Goal: Information Seeking & Learning: Learn about a topic

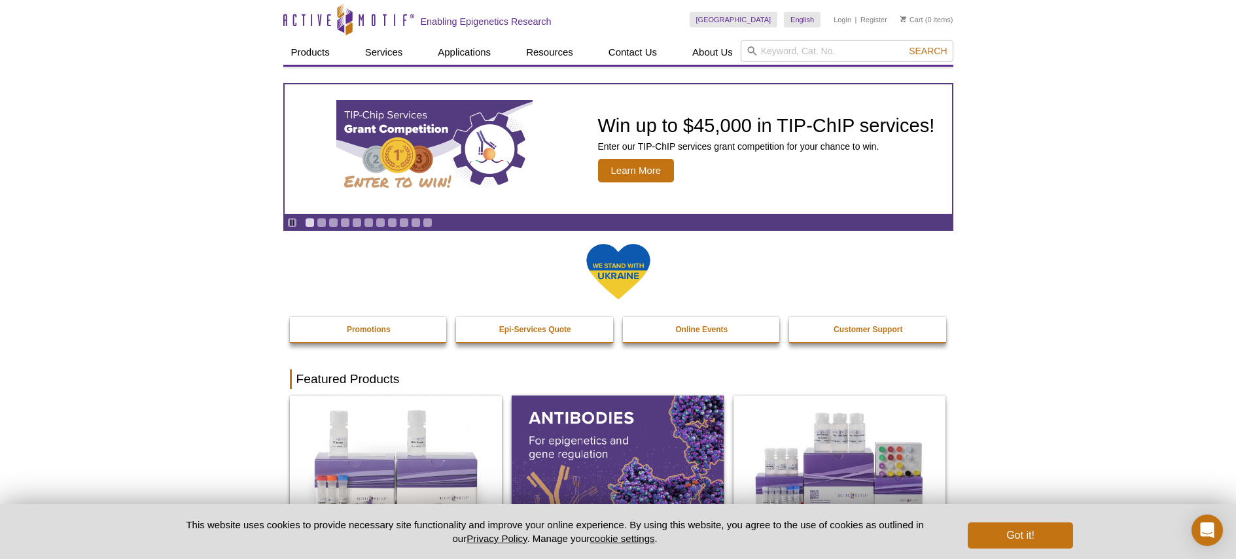
scroll to position [3, 0]
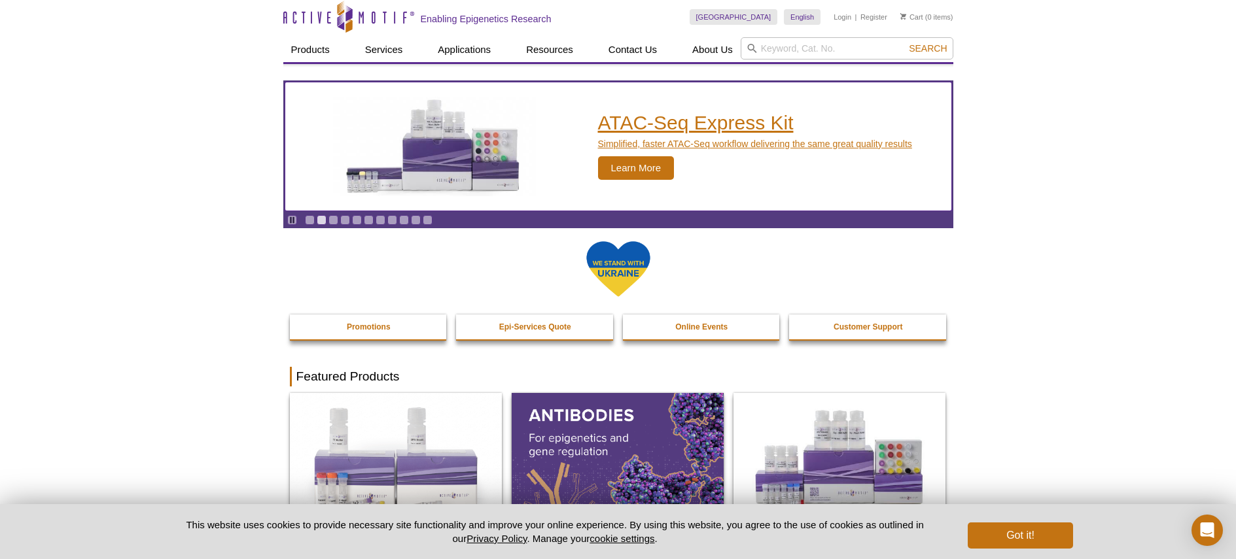
click at [732, 124] on h2 "ATAC-Seq Express Kit" at bounding box center [755, 123] width 314 height 20
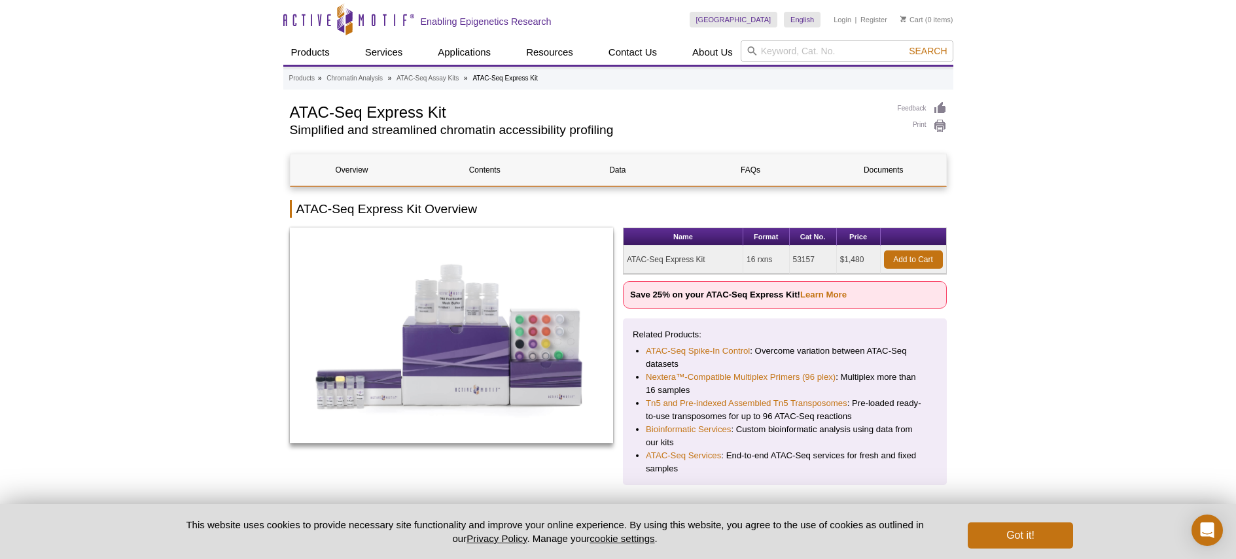
drag, startPoint x: 630, startPoint y: 260, endPoint x: 867, endPoint y: 266, distance: 237.5
click at [867, 266] on tr "ATAC-Seq Express Kit 16 rxns 53157 $1,480 Add to Cart" at bounding box center [784, 260] width 322 height 28
drag, startPoint x: 625, startPoint y: 256, endPoint x: 866, endPoint y: 259, distance: 241.4
click at [866, 259] on tr "ATAC-Seq Express Kit 16 rxns 53157 $1,480 Add to Cart" at bounding box center [784, 260] width 322 height 28
copy tr "ATAC-Seq Express Kit 16 rxns 53157 $1,480"
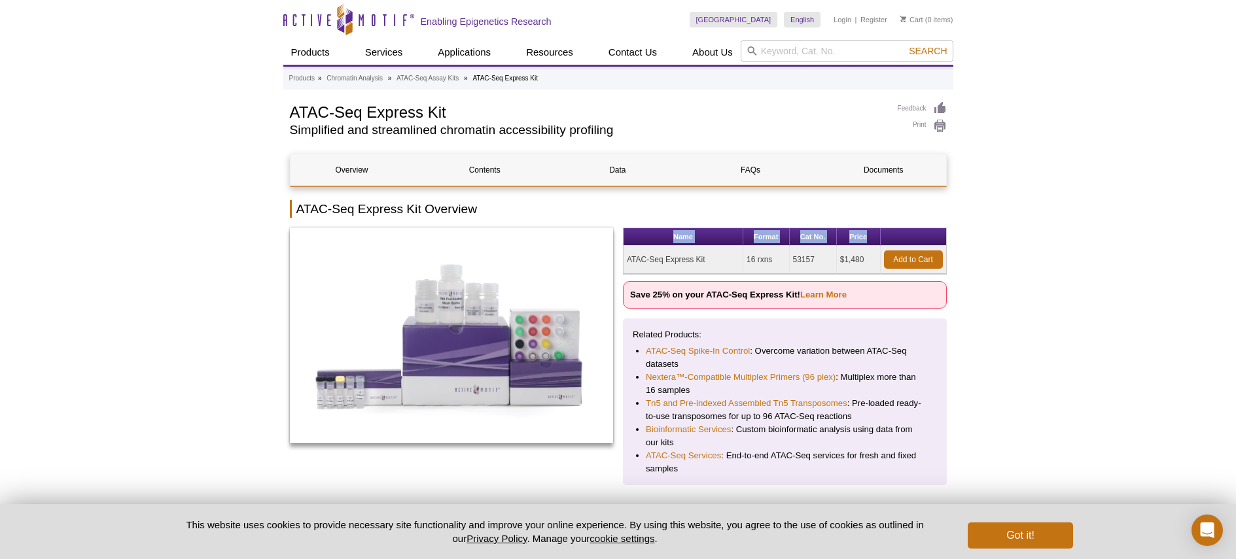
drag, startPoint x: 675, startPoint y: 237, endPoint x: 873, endPoint y: 239, distance: 197.6
click at [873, 239] on tr "Name Format Cat No. Price" at bounding box center [784, 237] width 322 height 18
copy tr "Name Format Cat No. Price"
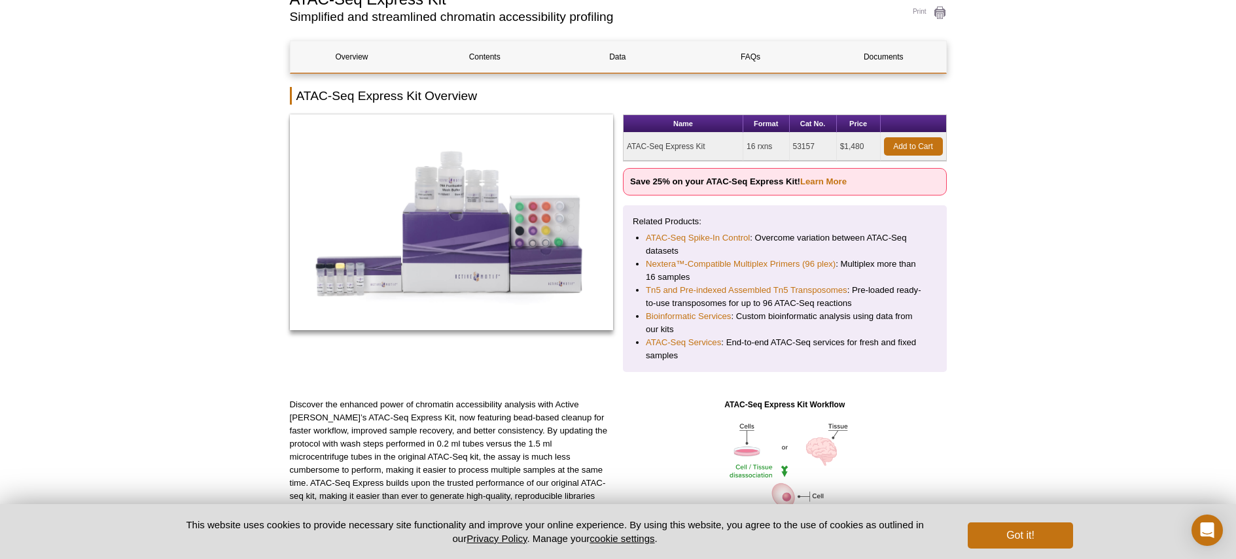
scroll to position [28, 0]
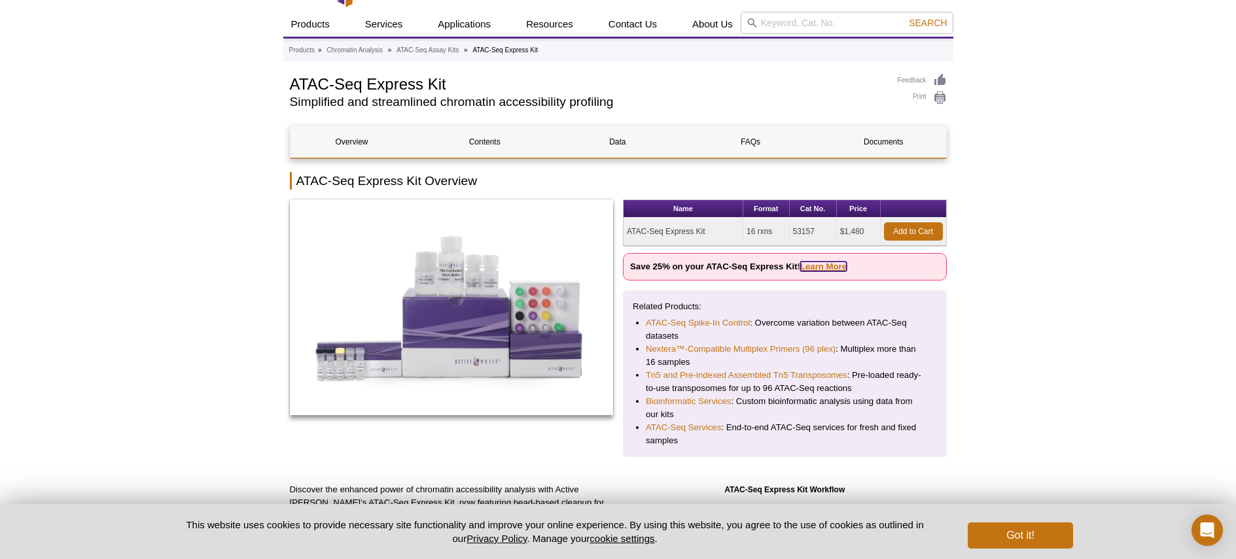
click at [822, 266] on link "Learn More" at bounding box center [823, 267] width 46 height 10
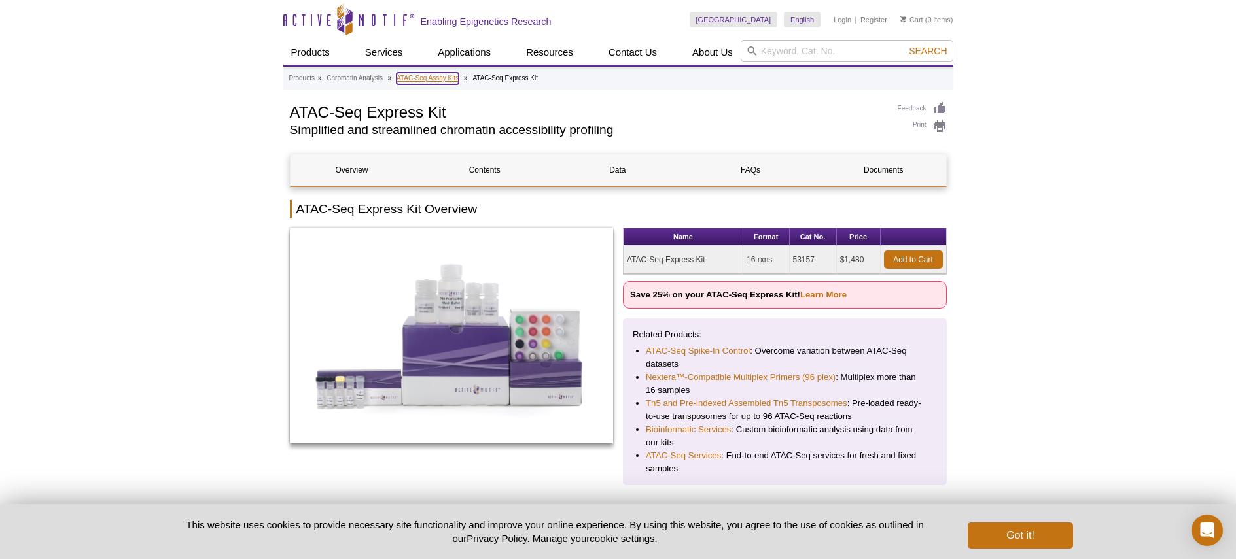
click at [430, 77] on link "ATAC-Seq Assay Kits" at bounding box center [427, 79] width 62 height 12
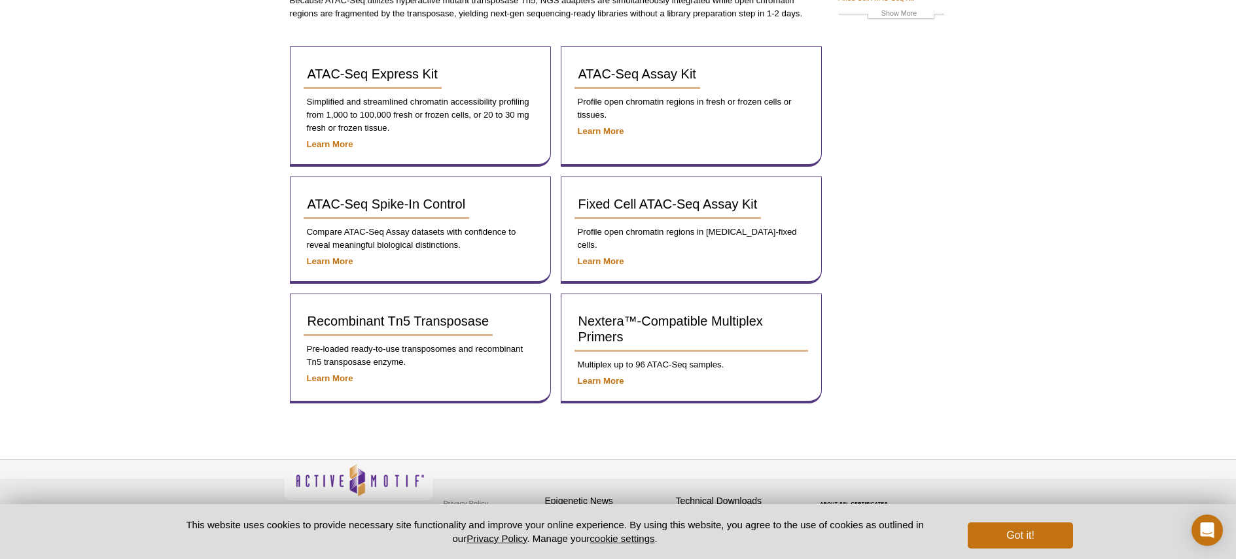
scroll to position [185, 0]
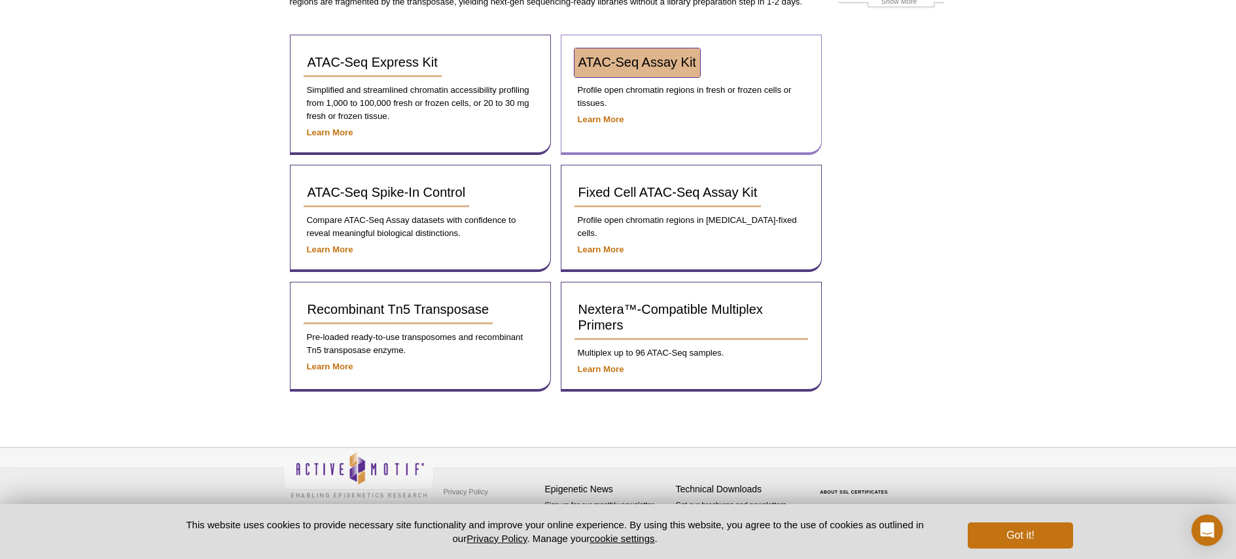
click at [655, 63] on span "ATAC-Seq Assay Kit" at bounding box center [637, 62] width 118 height 14
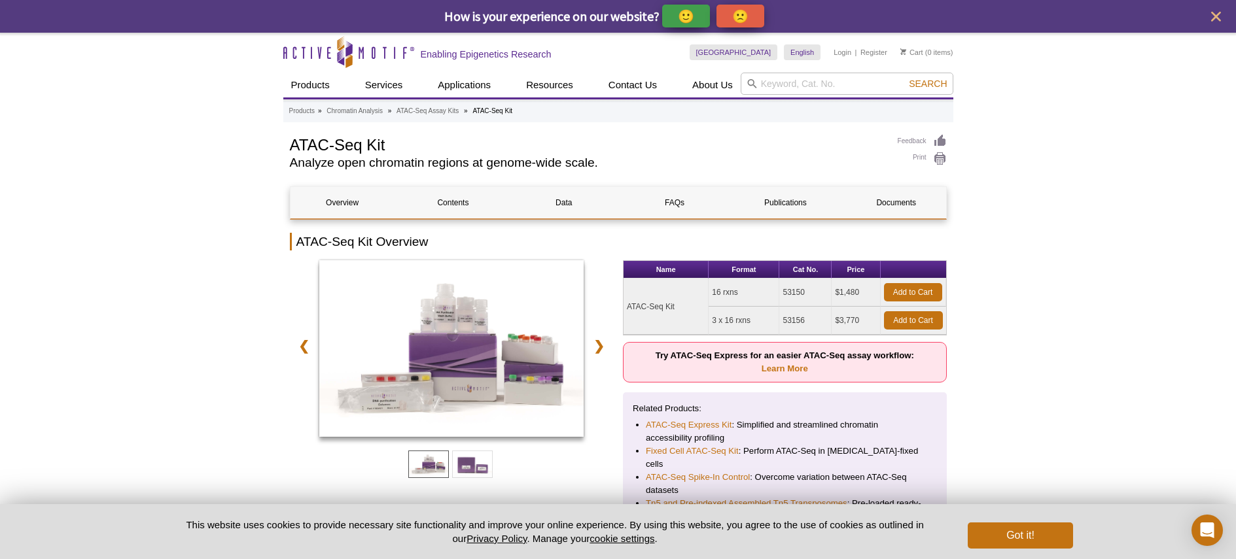
drag, startPoint x: 632, startPoint y: 307, endPoint x: 865, endPoint y: 321, distance: 233.9
click at [865, 321] on tbody "ATAC-Seq Kit 16 rxns 53150 $1,480 Add to Cart 3 x 16 rxns 53156 $3,770 Add to C…" at bounding box center [784, 307] width 322 height 56
copy tbody "TAC-Seq Kit 16 rxns 53150 $1,480 Add to Cart 3 x 16 rxns 53156 $3,770"
